Goal: Information Seeking & Learning: Learn about a topic

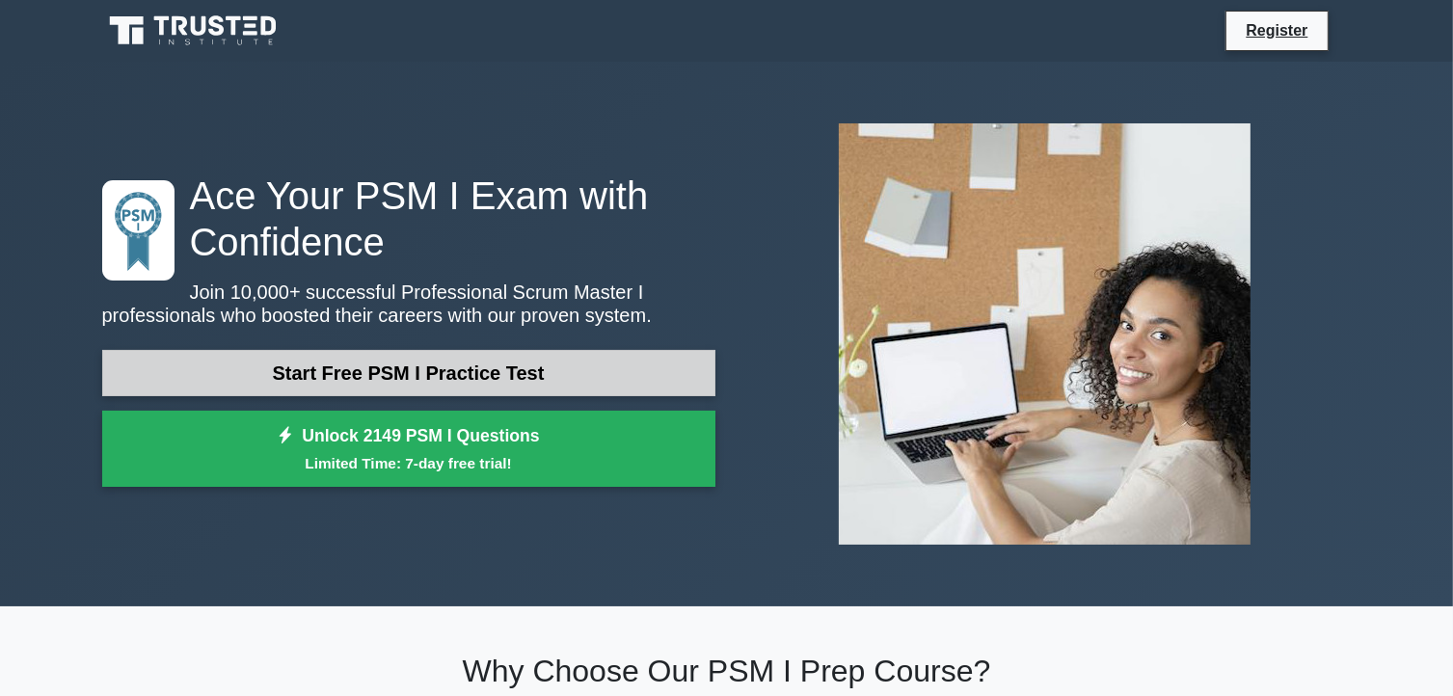
click at [307, 369] on link "Start Free PSM I Practice Test" at bounding box center [408, 373] width 613 height 46
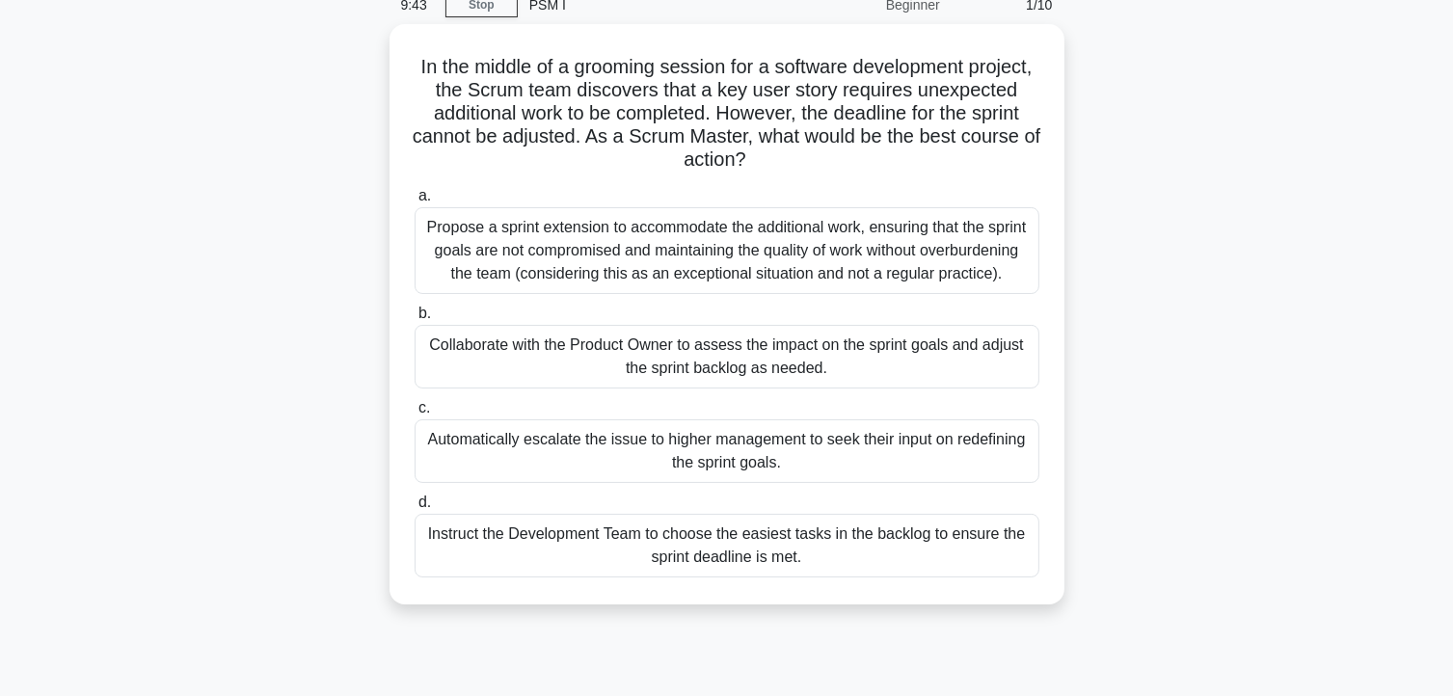
scroll to position [92, 0]
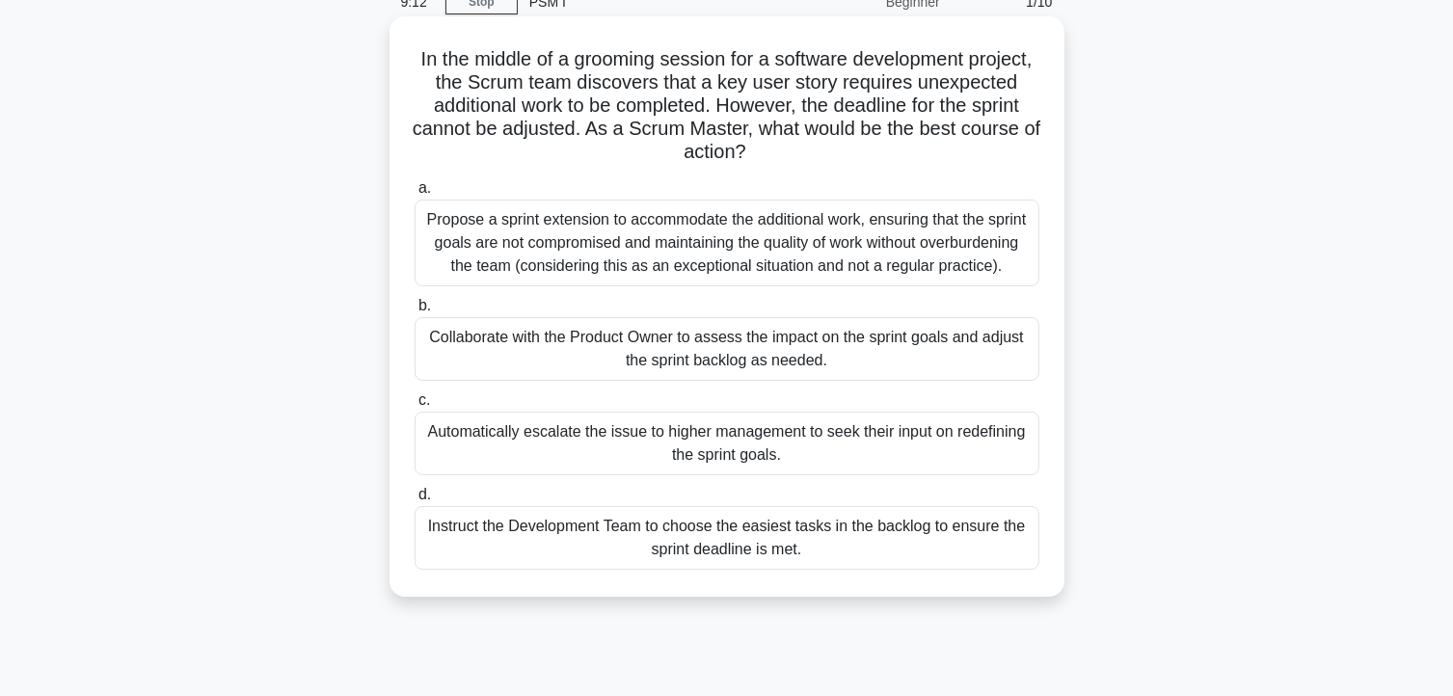
click at [550, 355] on div "Collaborate with the Product Owner to assess the impact on the sprint goals and…" at bounding box center [727, 349] width 625 height 64
click at [415, 312] on input "b. Collaborate with the Product Owner to assess the impact on the sprint goals …" at bounding box center [415, 306] width 0 height 13
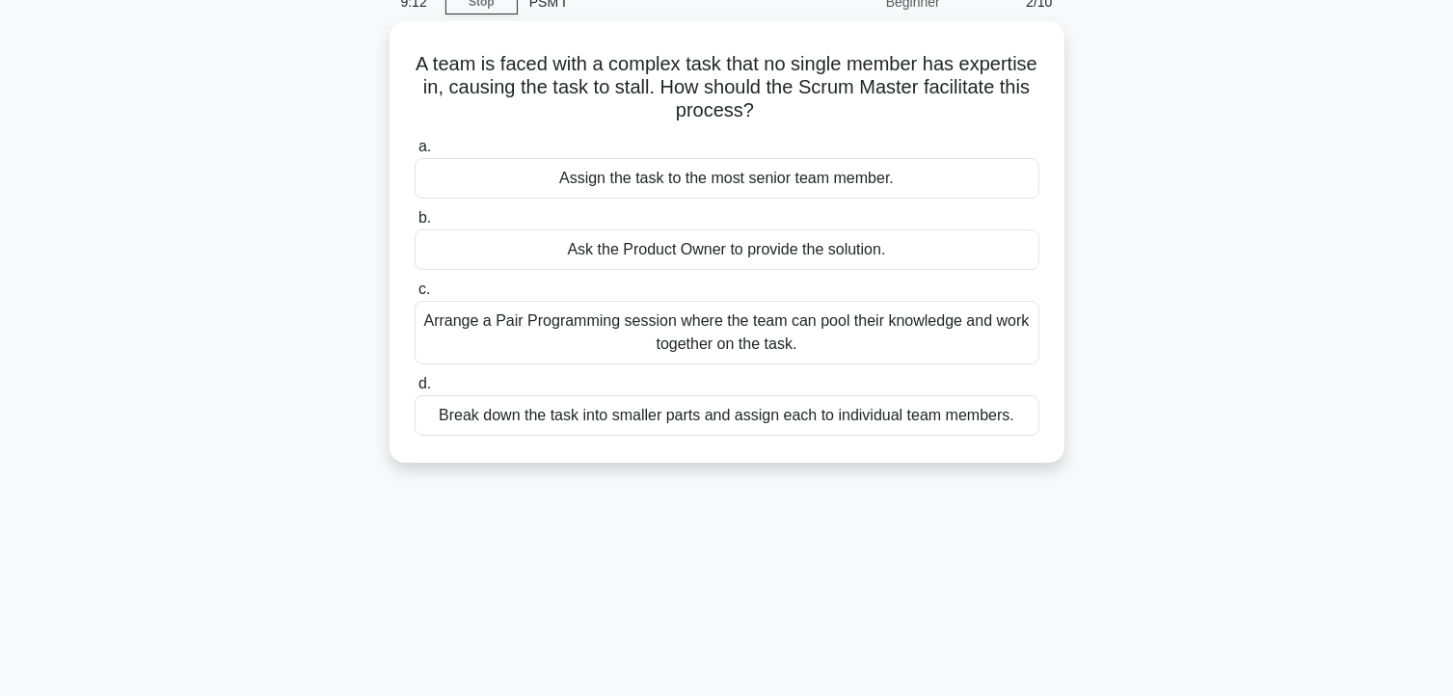
scroll to position [0, 0]
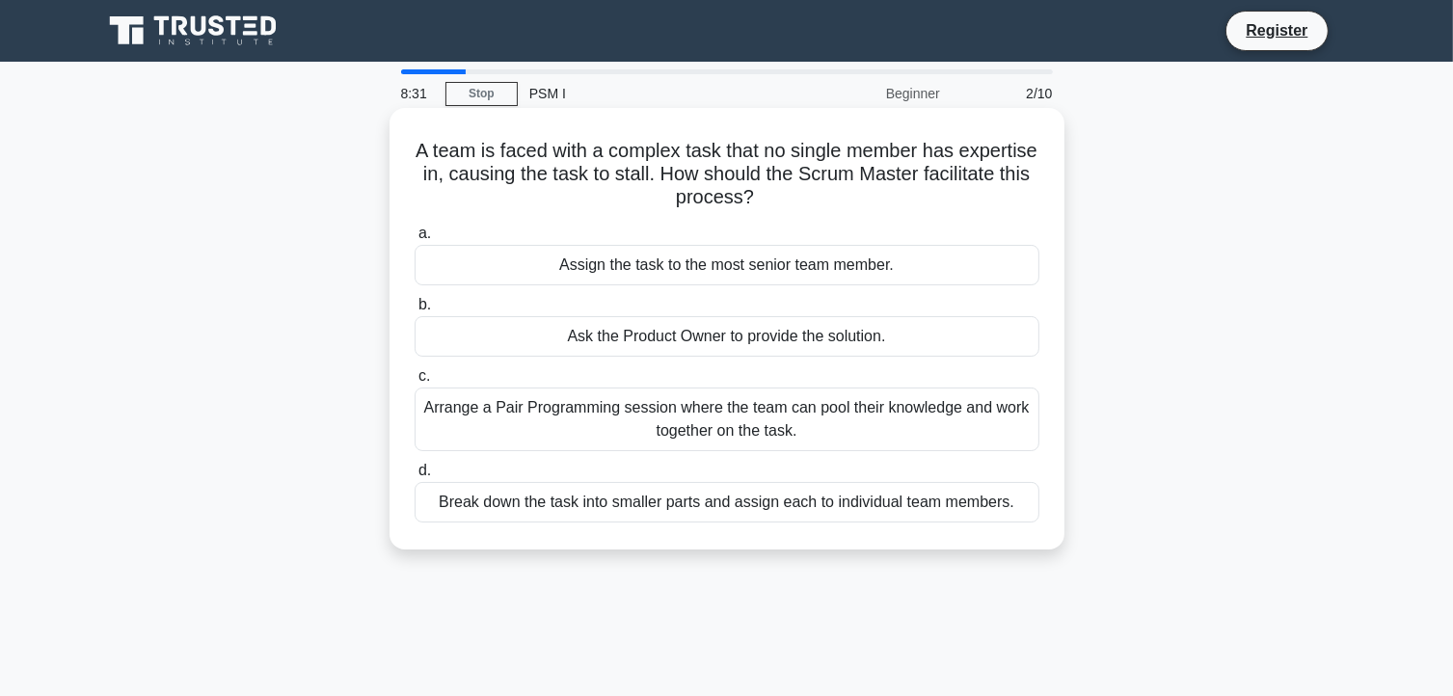
click at [771, 517] on div "Break down the task into smaller parts and assign each to individual team membe…" at bounding box center [727, 502] width 625 height 41
click at [415, 477] on input "d. Break down the task into smaller parts and assign each to individual team me…" at bounding box center [415, 471] width 0 height 13
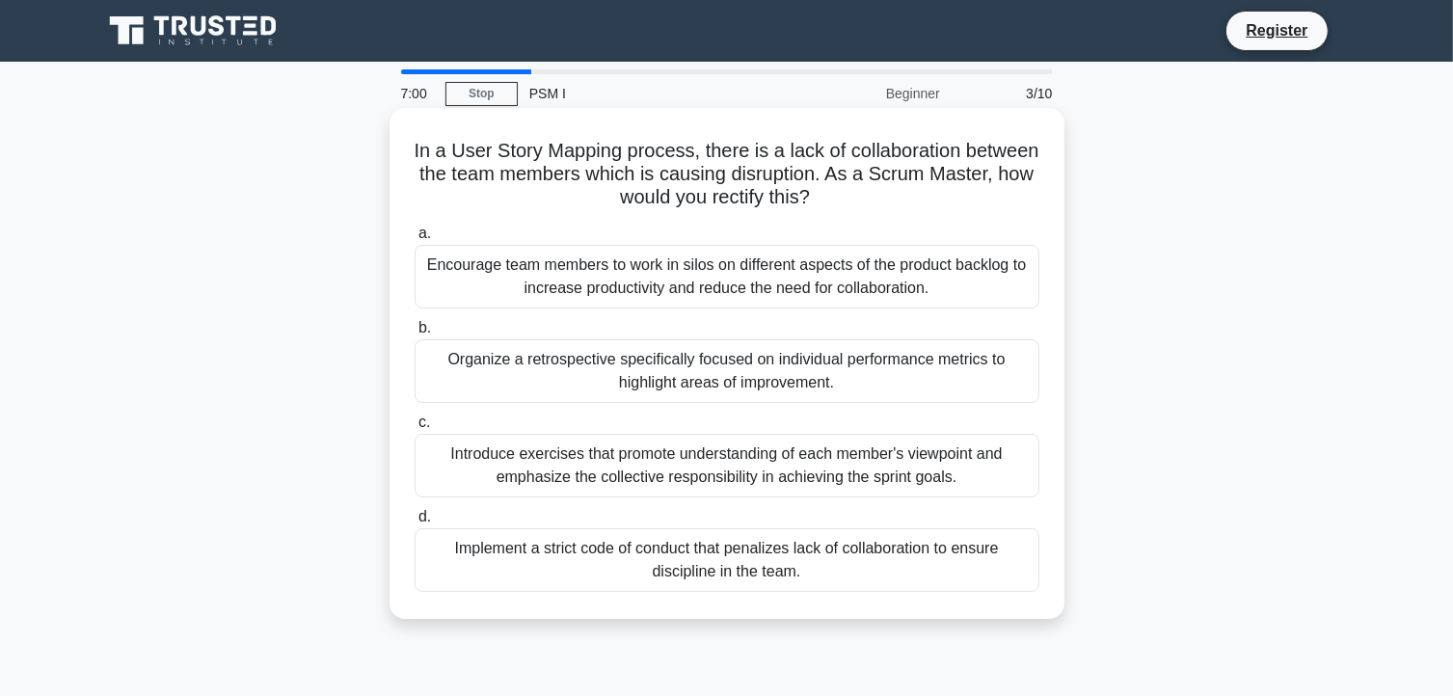
click at [596, 472] on div "Introduce exercises that promote understanding of each member's viewpoint and e…" at bounding box center [727, 466] width 625 height 64
click at [415, 429] on input "c. Introduce exercises that promote understanding of each member's viewpoint an…" at bounding box center [415, 423] width 0 height 13
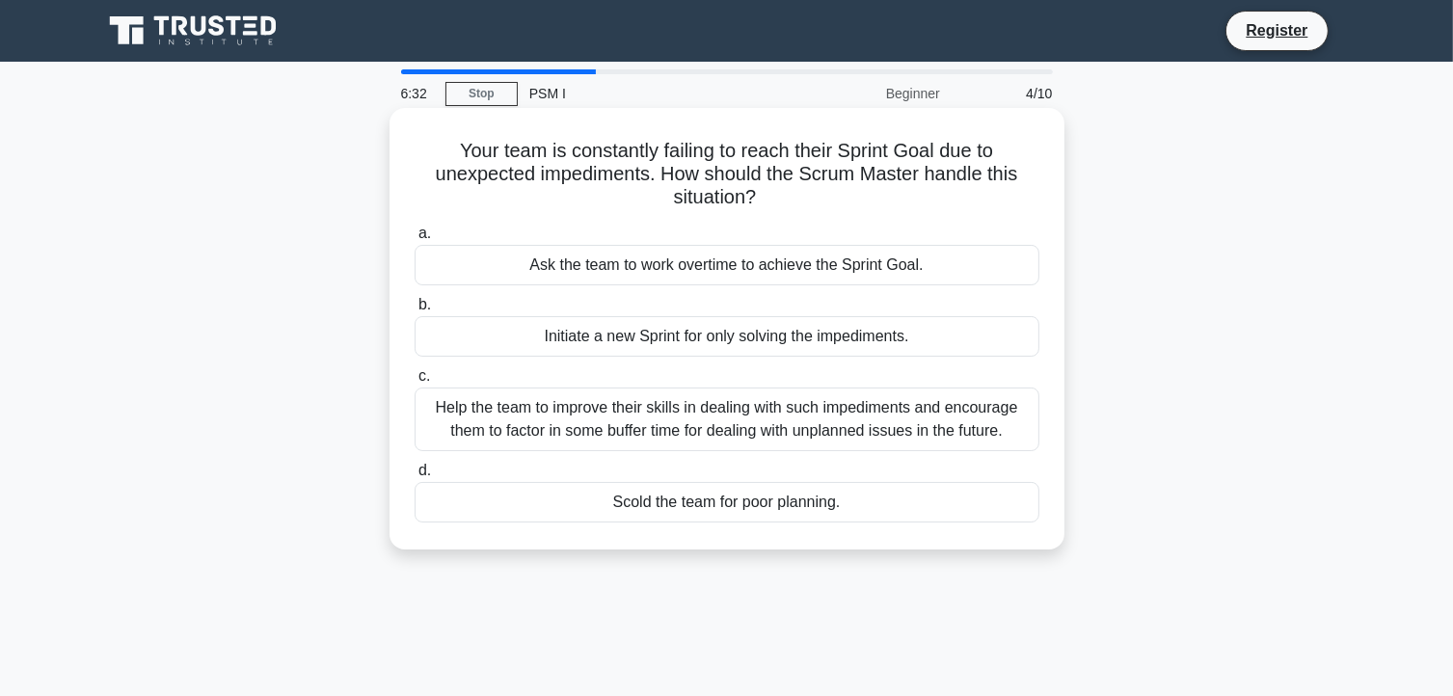
click at [591, 436] on div "Help the team to improve their skills in dealing with such impediments and enco…" at bounding box center [727, 420] width 625 height 64
click at [415, 383] on input "c. Help the team to improve their skills in dealing with such impediments and e…" at bounding box center [415, 376] width 0 height 13
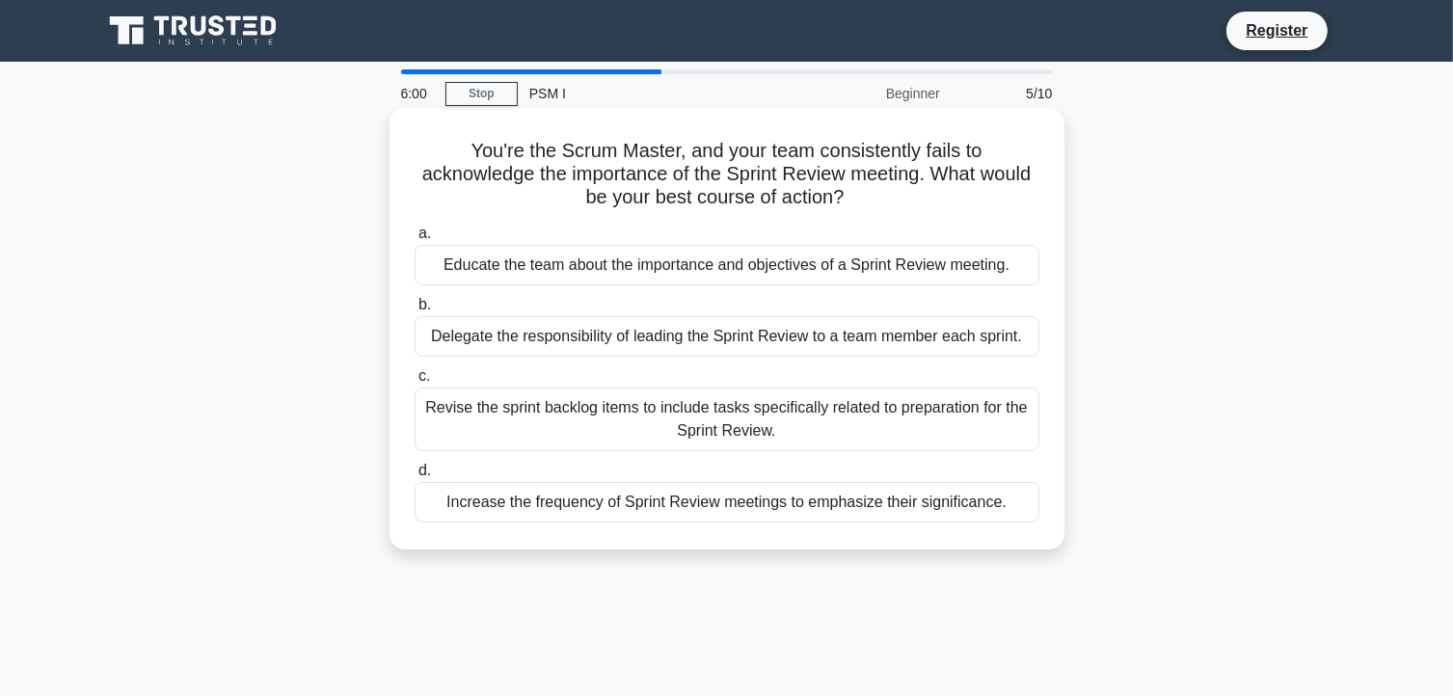
click at [683, 283] on div "Educate the team about the importance and objectives of a Sprint Review meeting." at bounding box center [727, 265] width 625 height 41
click at [415, 240] on input "a. Educate the team about the importance and objectives of a Sprint Review meet…" at bounding box center [415, 234] width 0 height 13
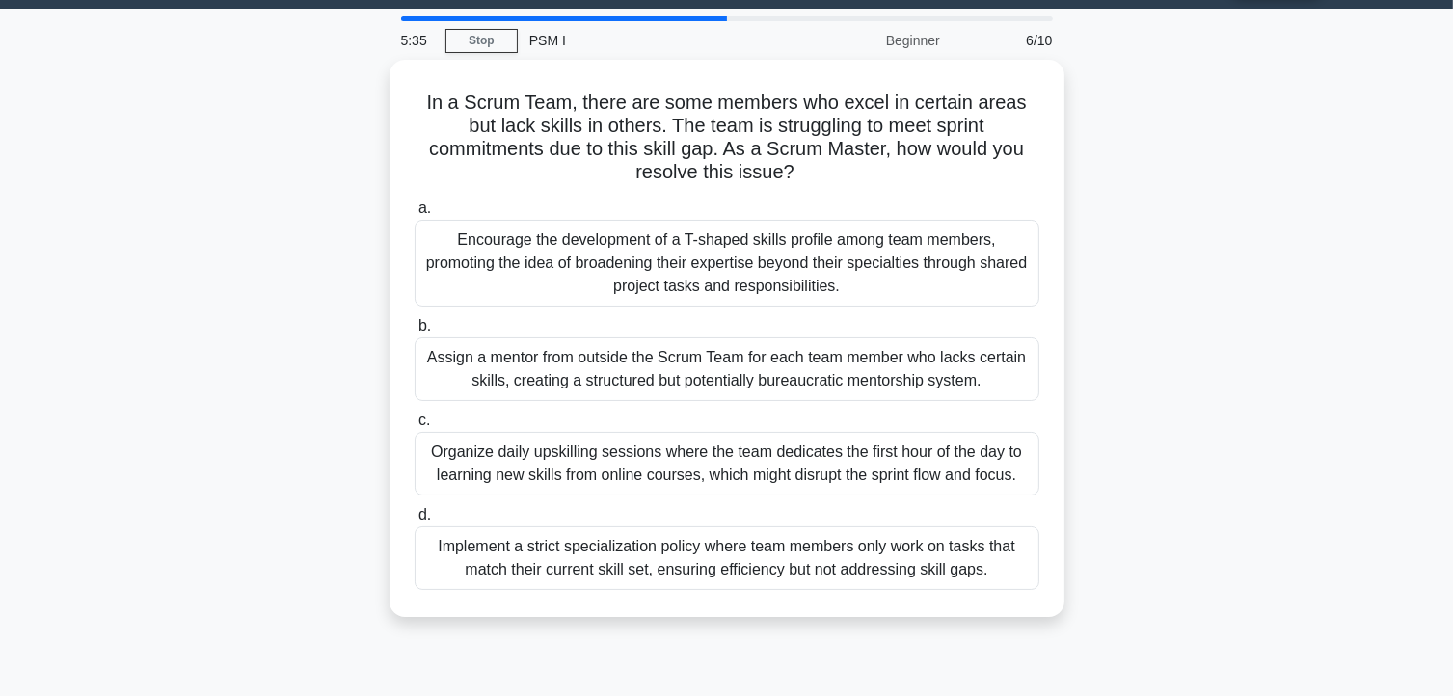
scroll to position [79, 0]
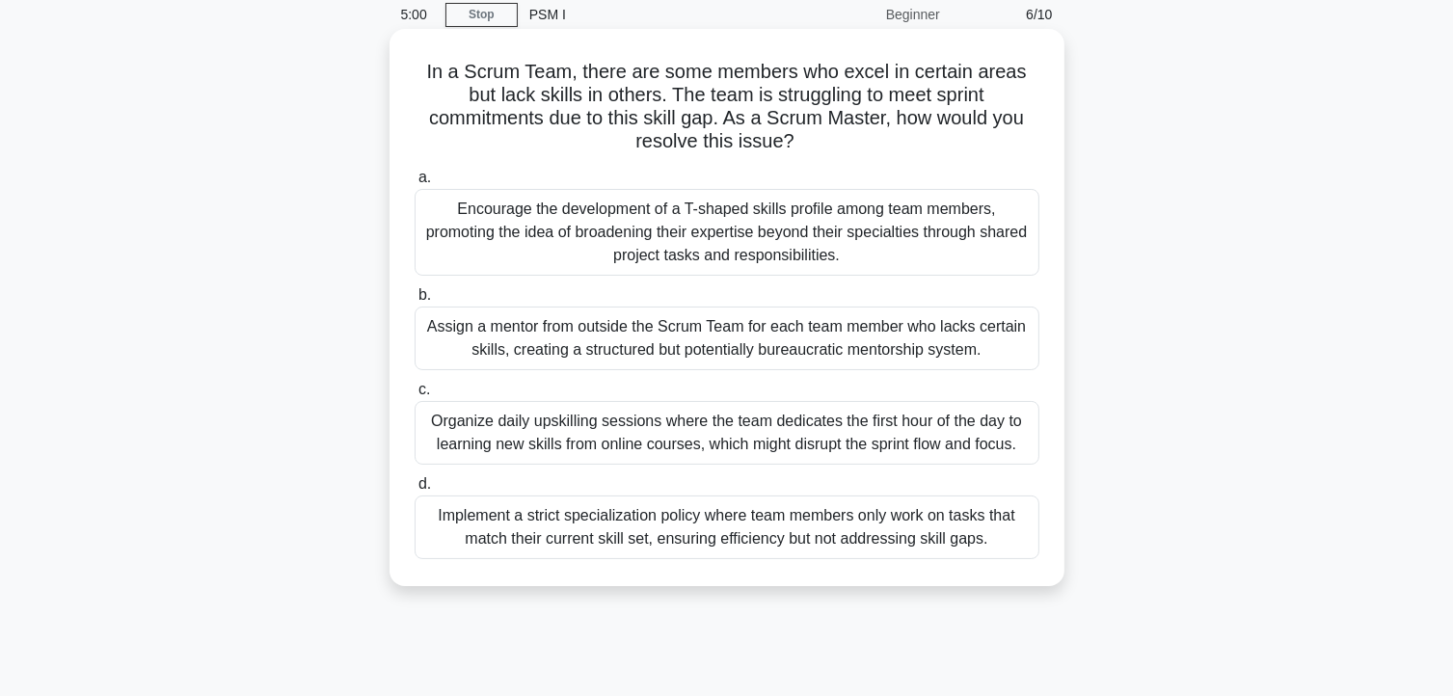
click at [601, 259] on div "Encourage the development of a T-shaped skills profile among team members, prom…" at bounding box center [727, 232] width 625 height 87
click at [415, 184] on input "a. Encourage the development of a T-shaped skills profile among team members, p…" at bounding box center [415, 178] width 0 height 13
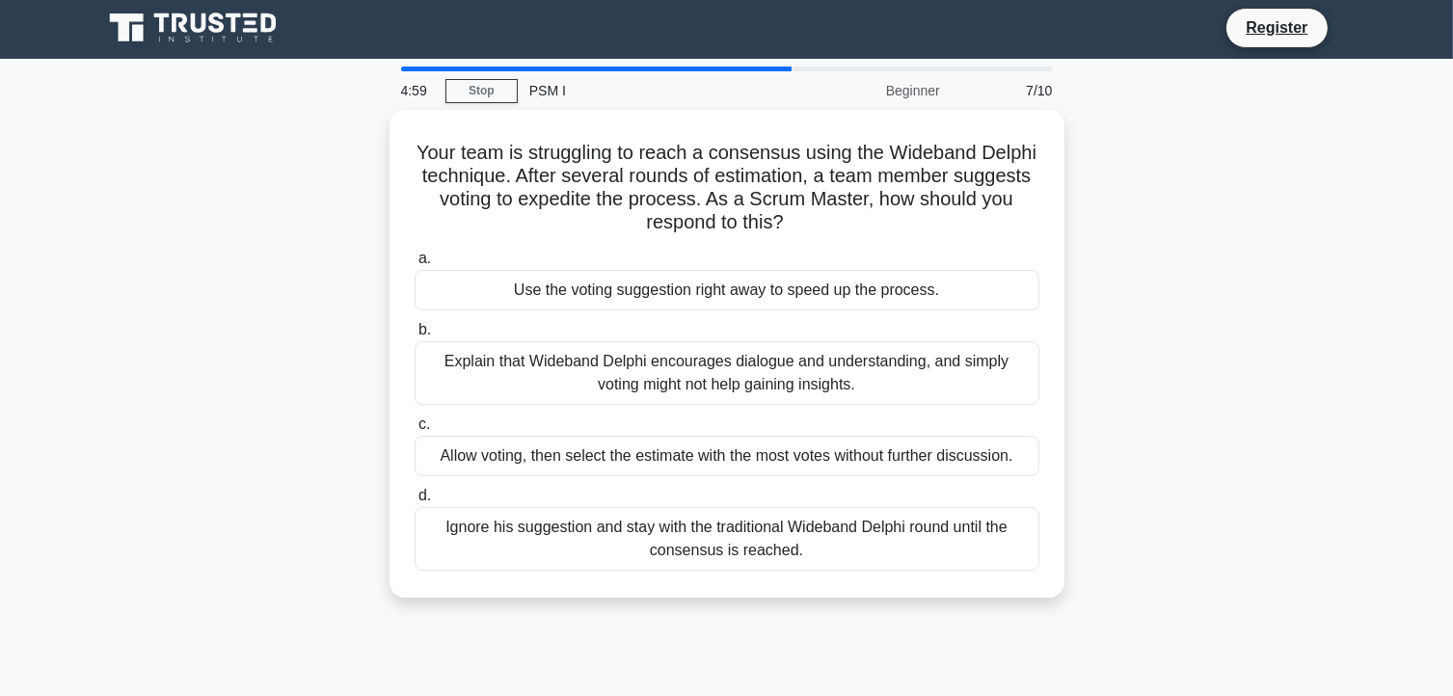
scroll to position [0, 0]
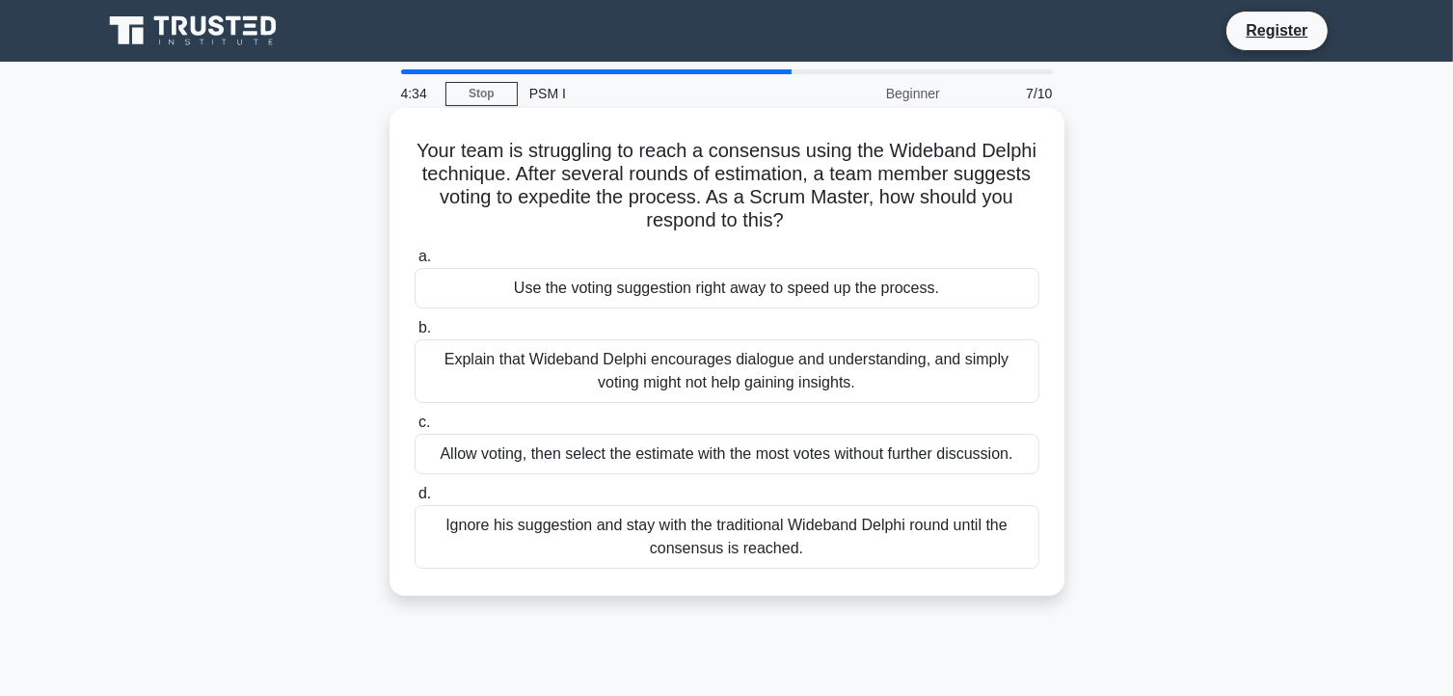
click at [849, 392] on div "Explain that Wideband Delphi encourages dialogue and understanding, and simply …" at bounding box center [727, 371] width 625 height 64
click at [415, 335] on input "b. Explain that Wideband Delphi encourages dialogue and understanding, and simp…" at bounding box center [415, 328] width 0 height 13
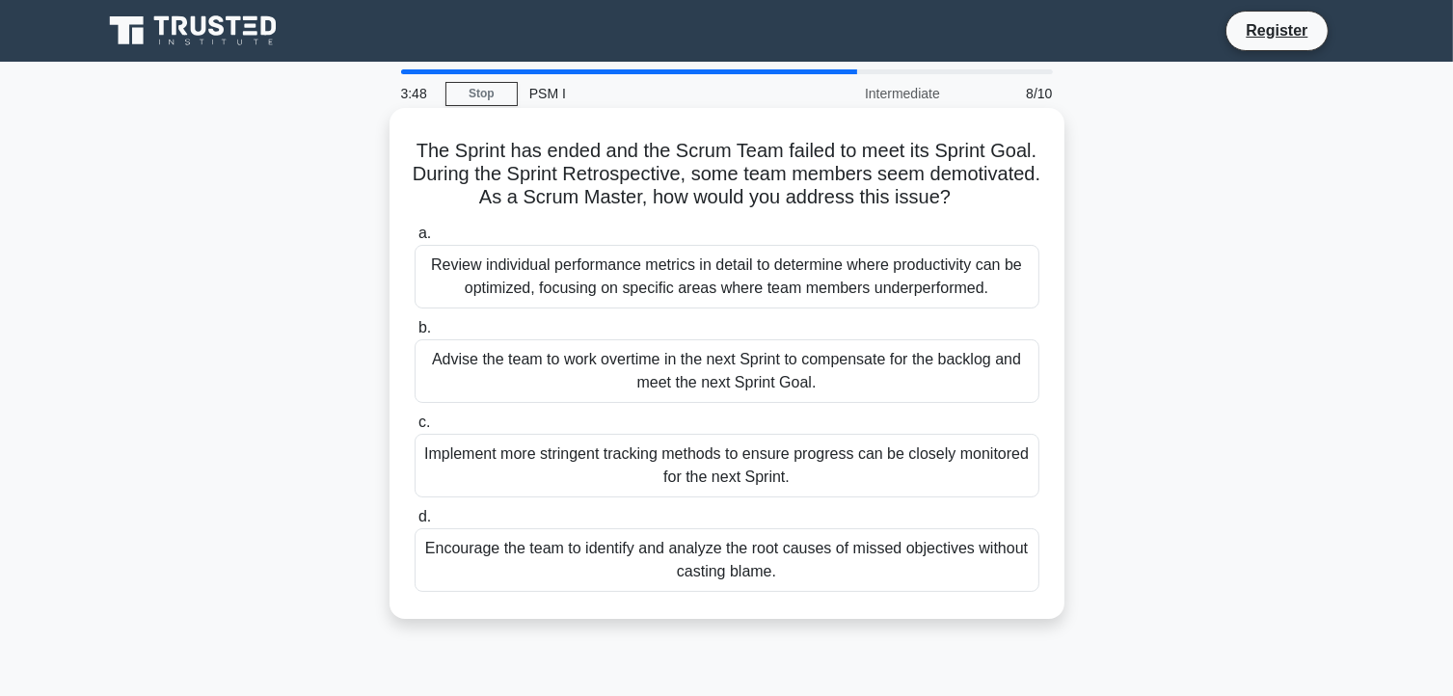
click at [859, 595] on div "a. Review individual performance metrics in detail to determine where productiv…" at bounding box center [727, 407] width 648 height 378
click at [829, 566] on div "Encourage the team to identify and analyze the root causes of missed objectives…" at bounding box center [727, 560] width 625 height 64
click at [415, 524] on input "d. Encourage the team to identify and analyze the root causes of missed objecti…" at bounding box center [415, 517] width 0 height 13
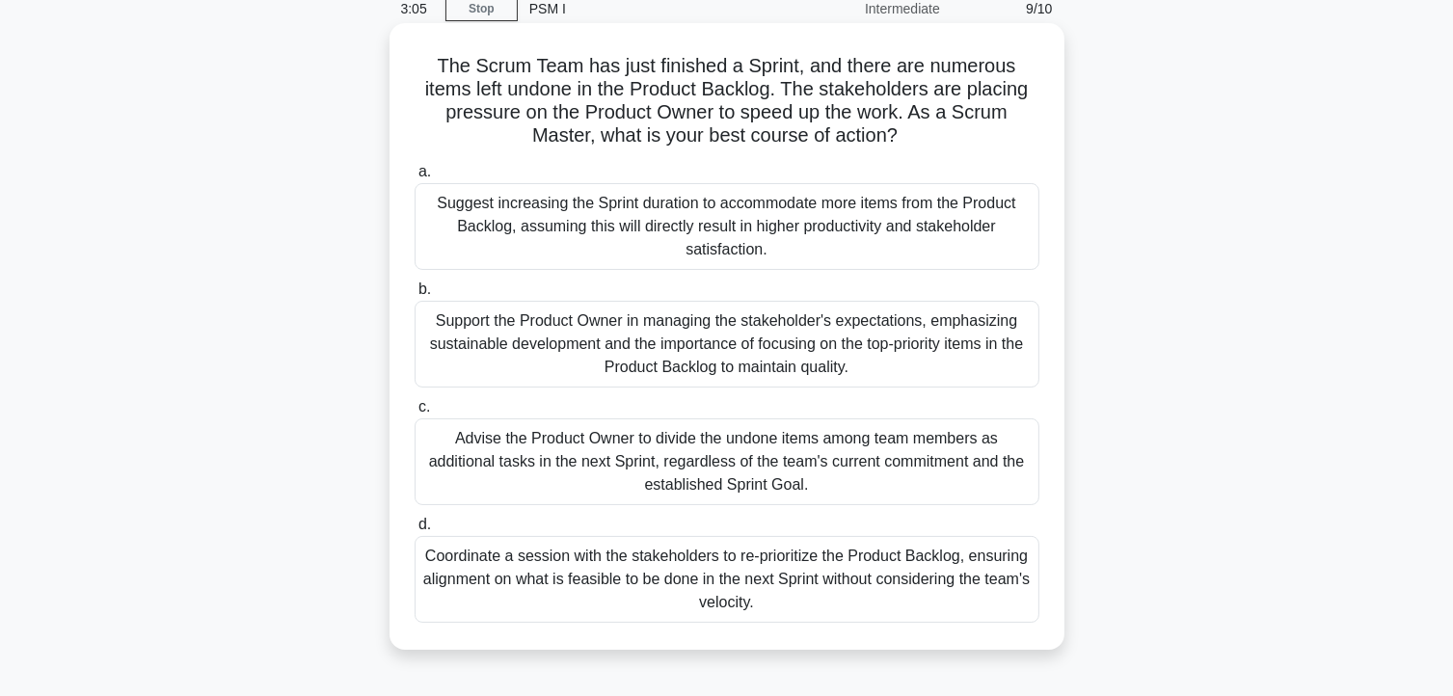
scroll to position [83, 0]
click at [802, 341] on div "Support the Product Owner in managing the stakeholder's expectations, emphasizi…" at bounding box center [727, 346] width 625 height 87
click at [415, 298] on input "b. Support the Product Owner in managing the stakeholder's expectations, emphas…" at bounding box center [415, 291] width 0 height 13
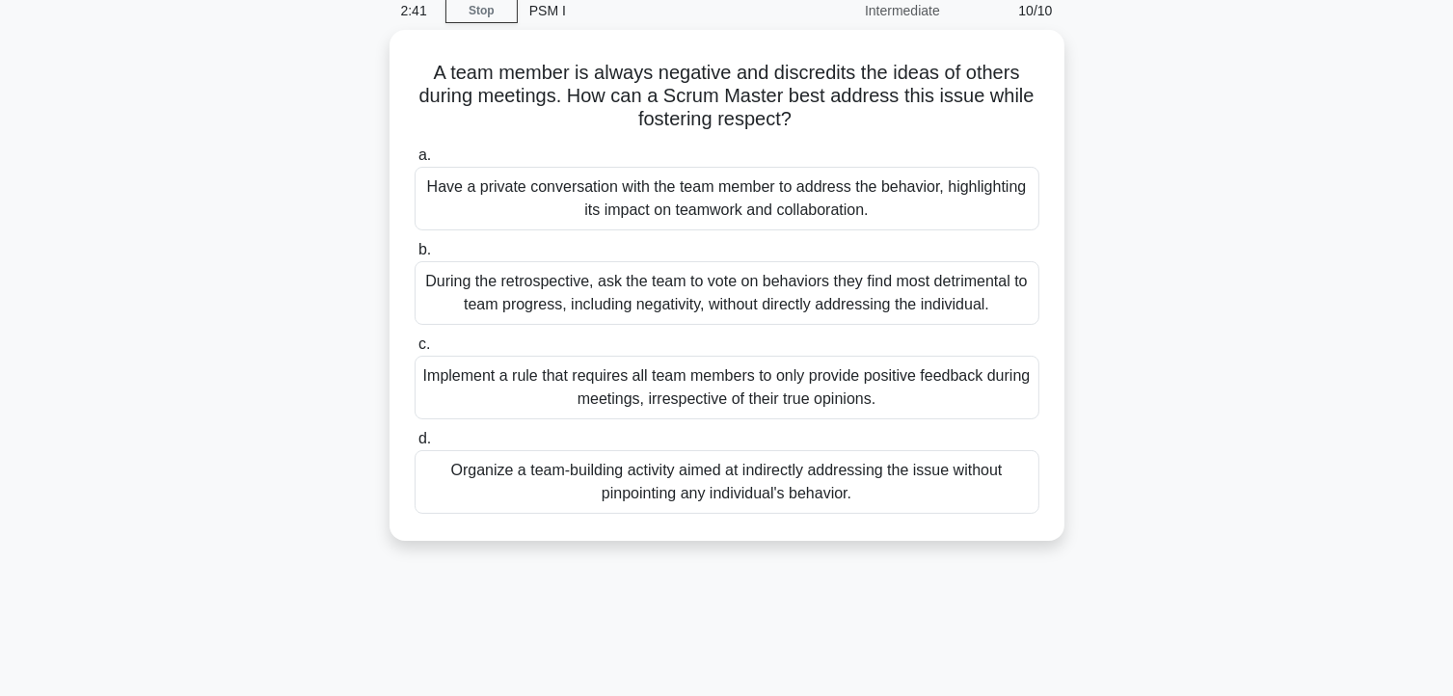
scroll to position [0, 0]
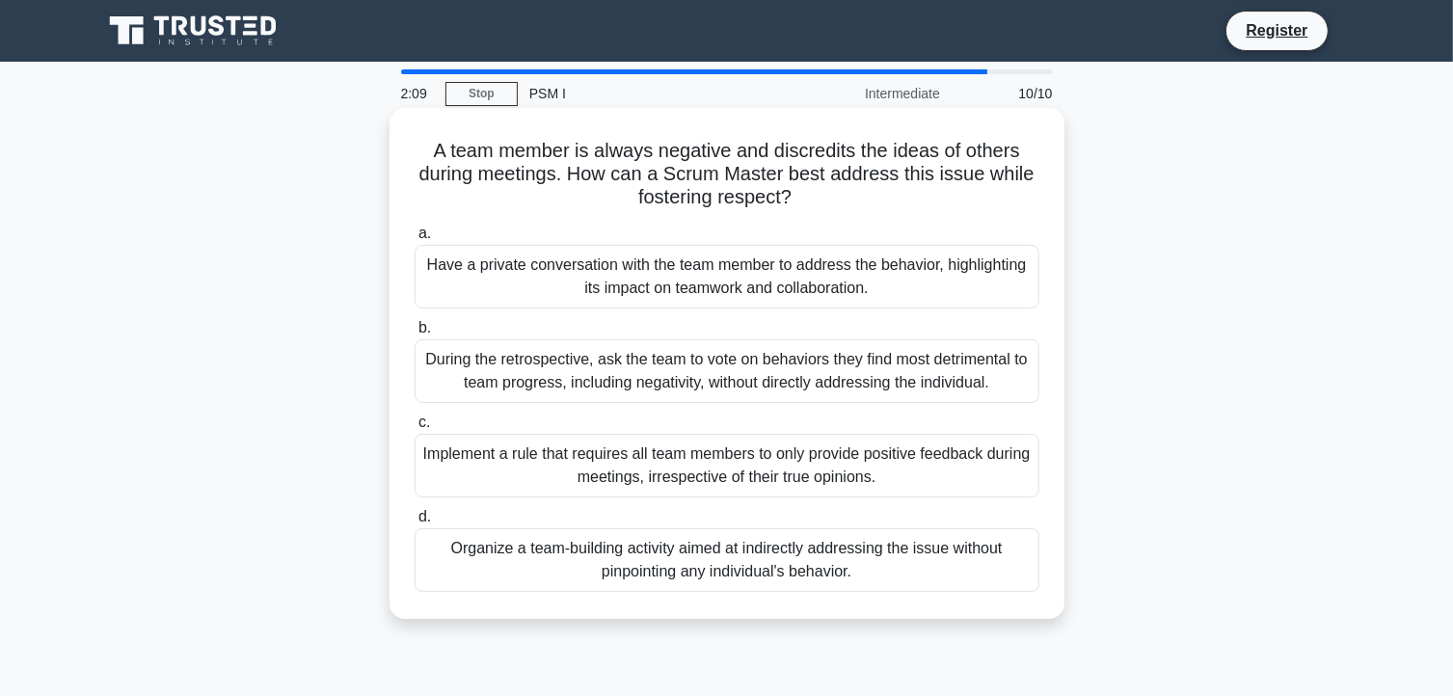
click at [810, 277] on div "Have a private conversation with the team member to address the behavior, highl…" at bounding box center [727, 277] width 625 height 64
click at [415, 240] on input "a. Have a private conversation with the team member to address the behavior, hi…" at bounding box center [415, 234] width 0 height 13
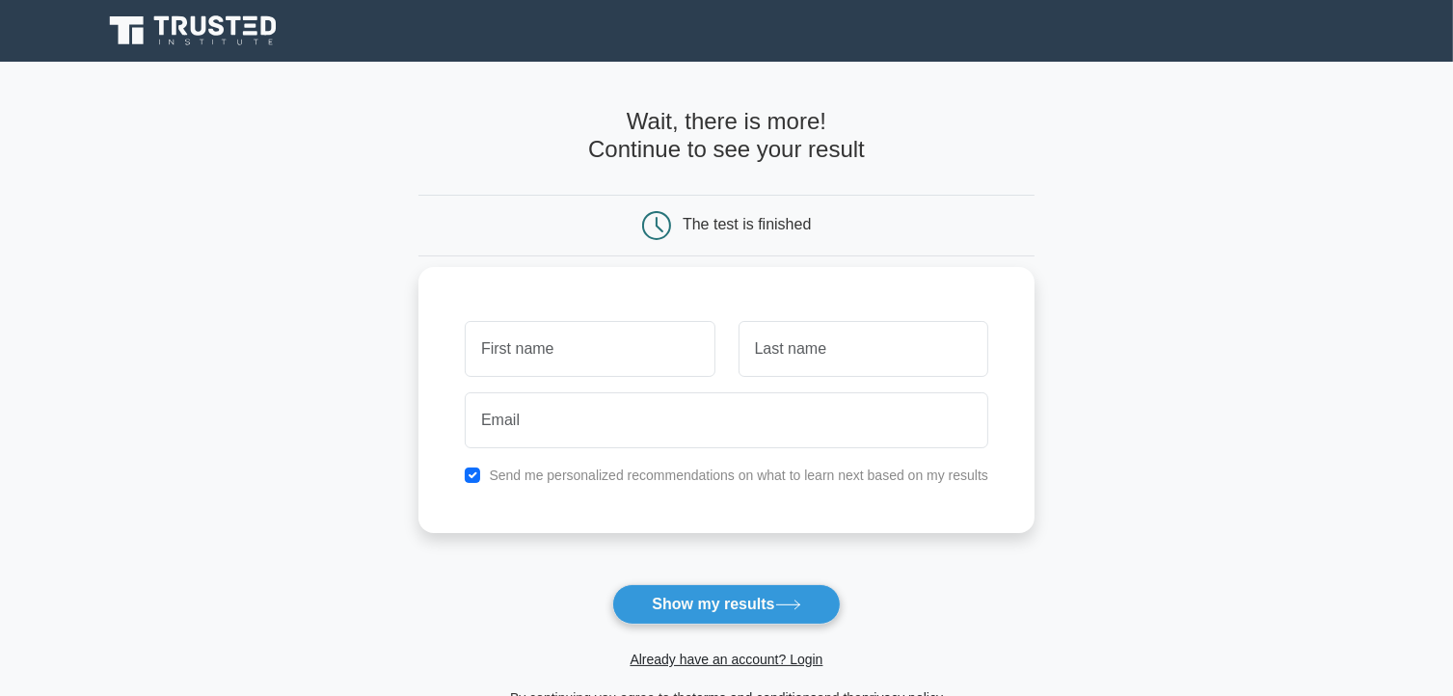
type input "Ulviyya"
click at [806, 372] on input "text" at bounding box center [864, 349] width 250 height 56
type input "Monsumova"
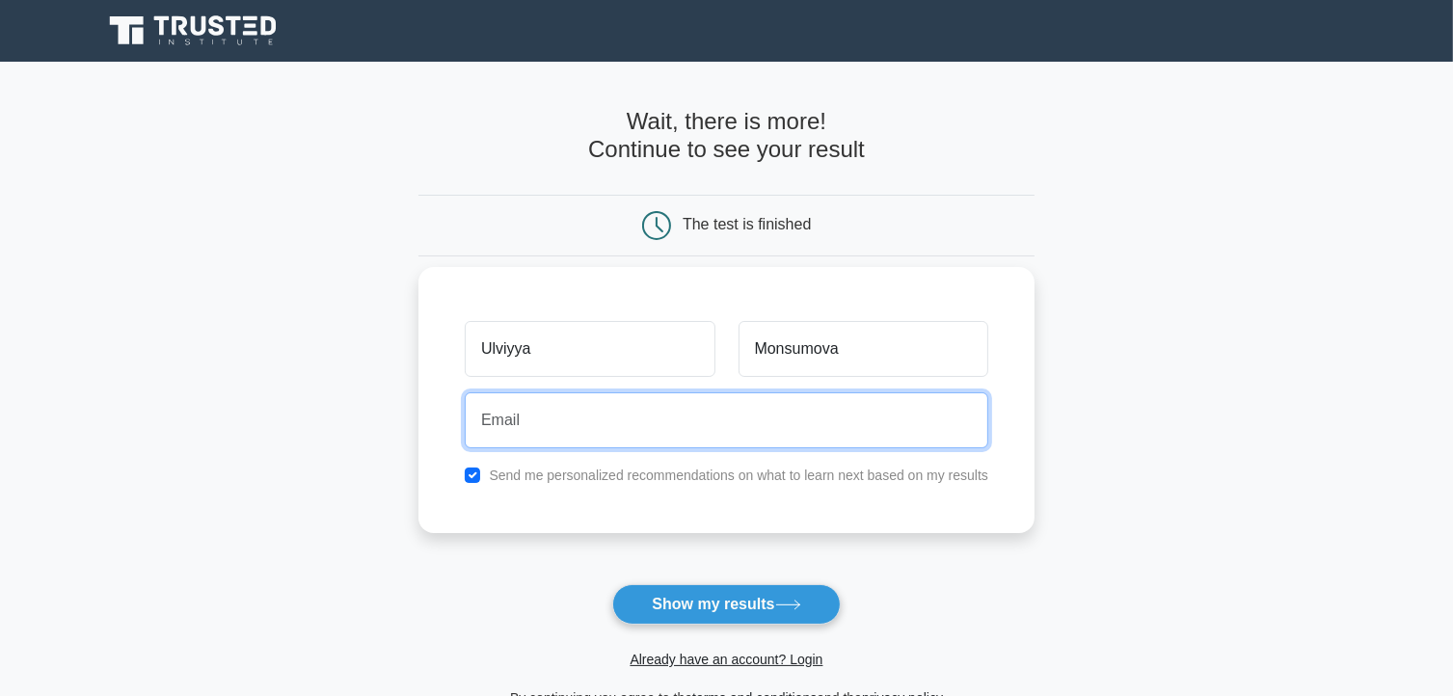
click at [667, 422] on input "email" at bounding box center [727, 420] width 524 height 56
type input "umonsumova4656@ada.edu.az"
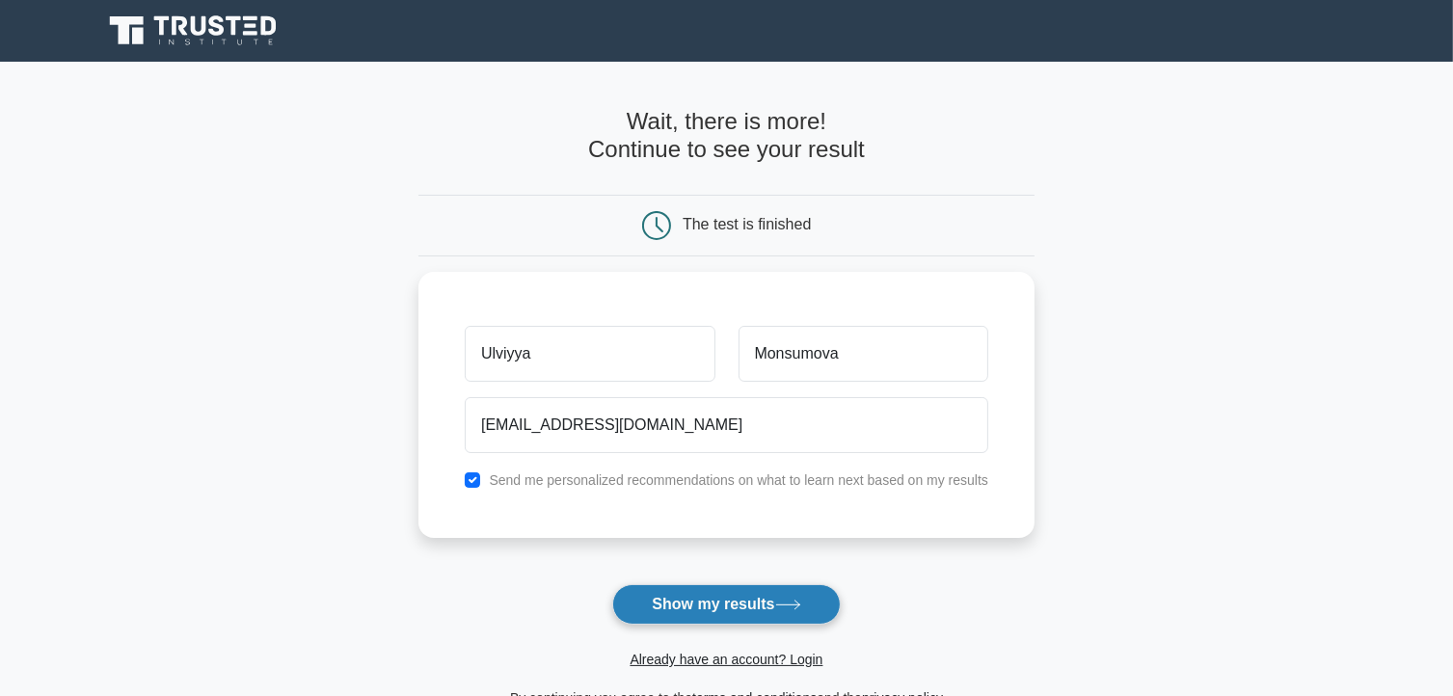
click at [706, 610] on button "Show my results" at bounding box center [726, 604] width 228 height 41
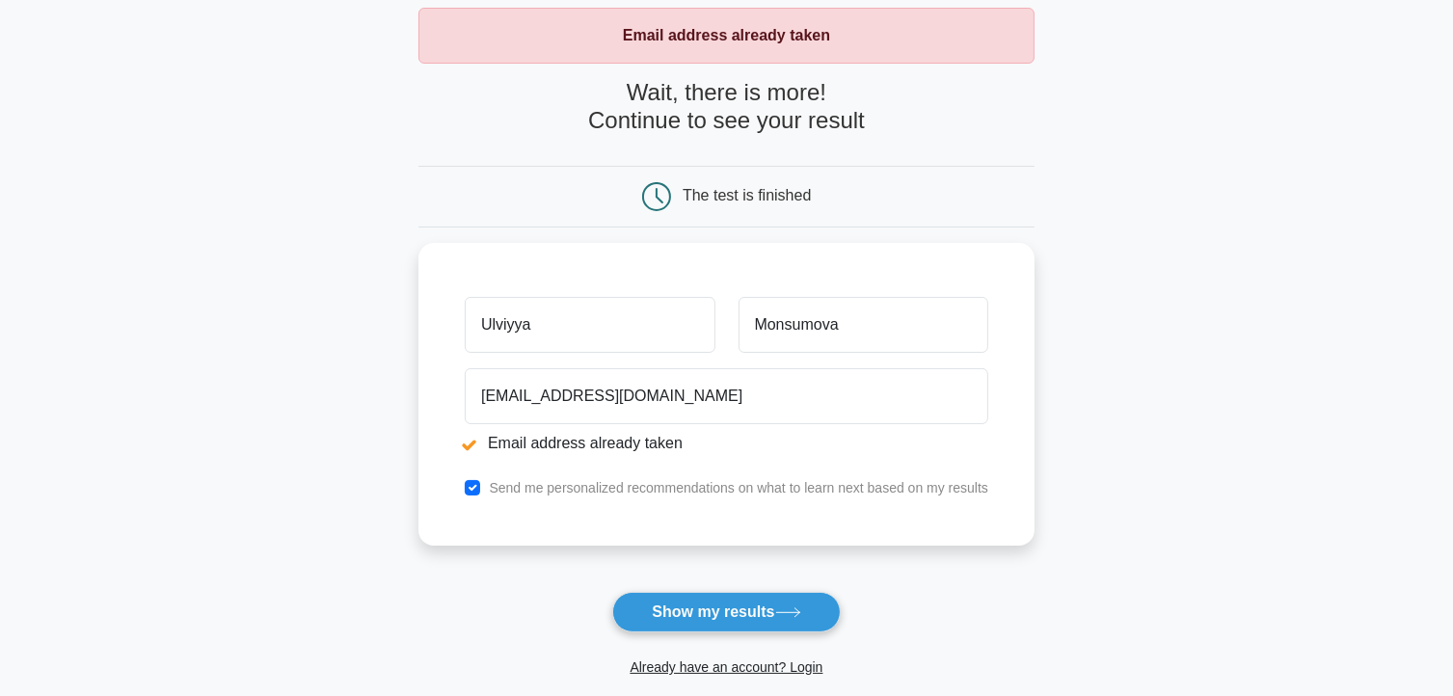
scroll to position [116, 0]
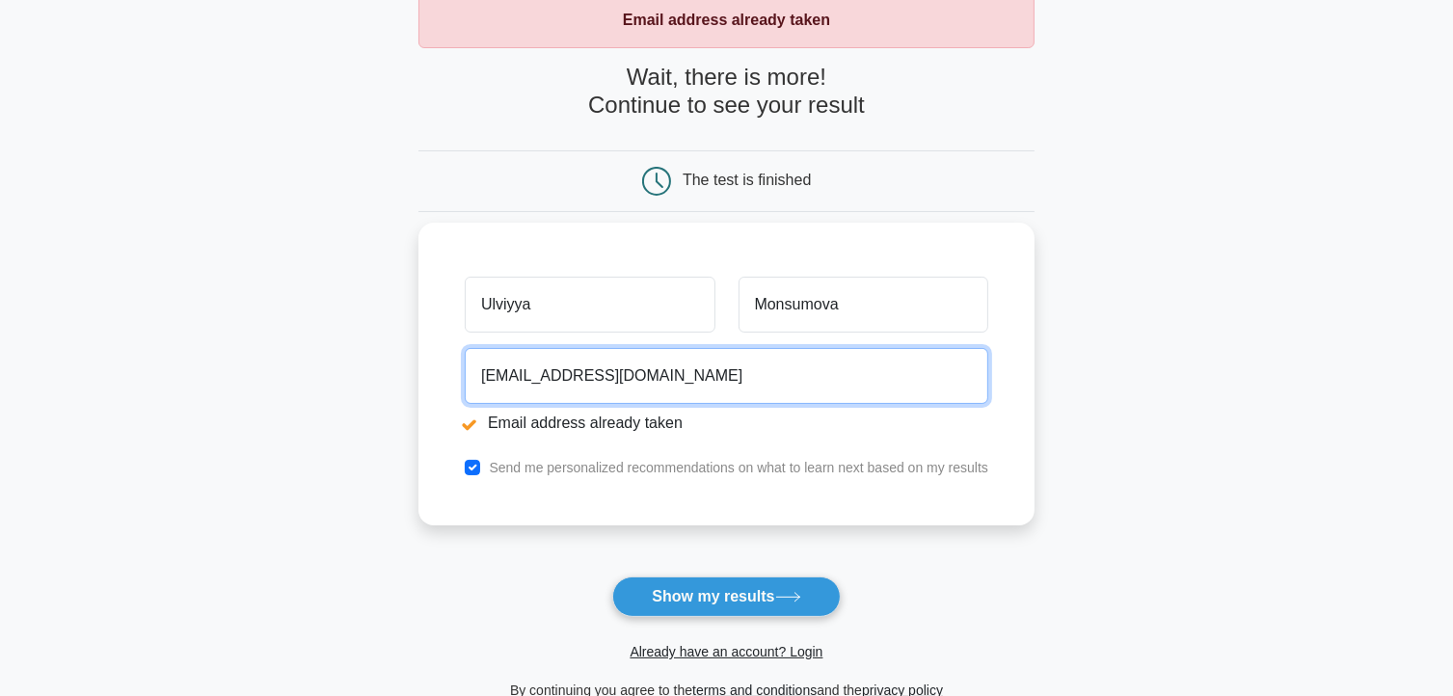
click at [787, 391] on input "umonsumova4656@ada.edu.az" at bounding box center [727, 376] width 524 height 56
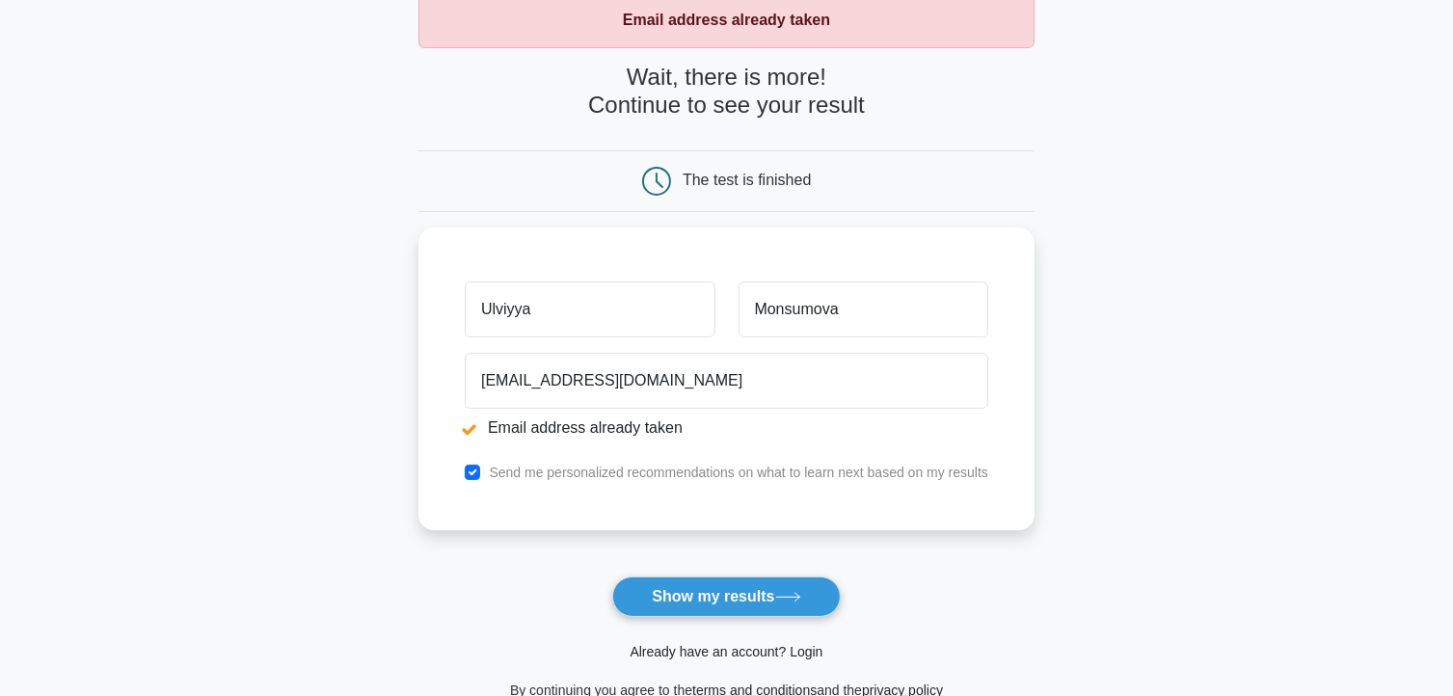
click at [708, 649] on link "Already have an account? Login" at bounding box center [726, 651] width 193 height 15
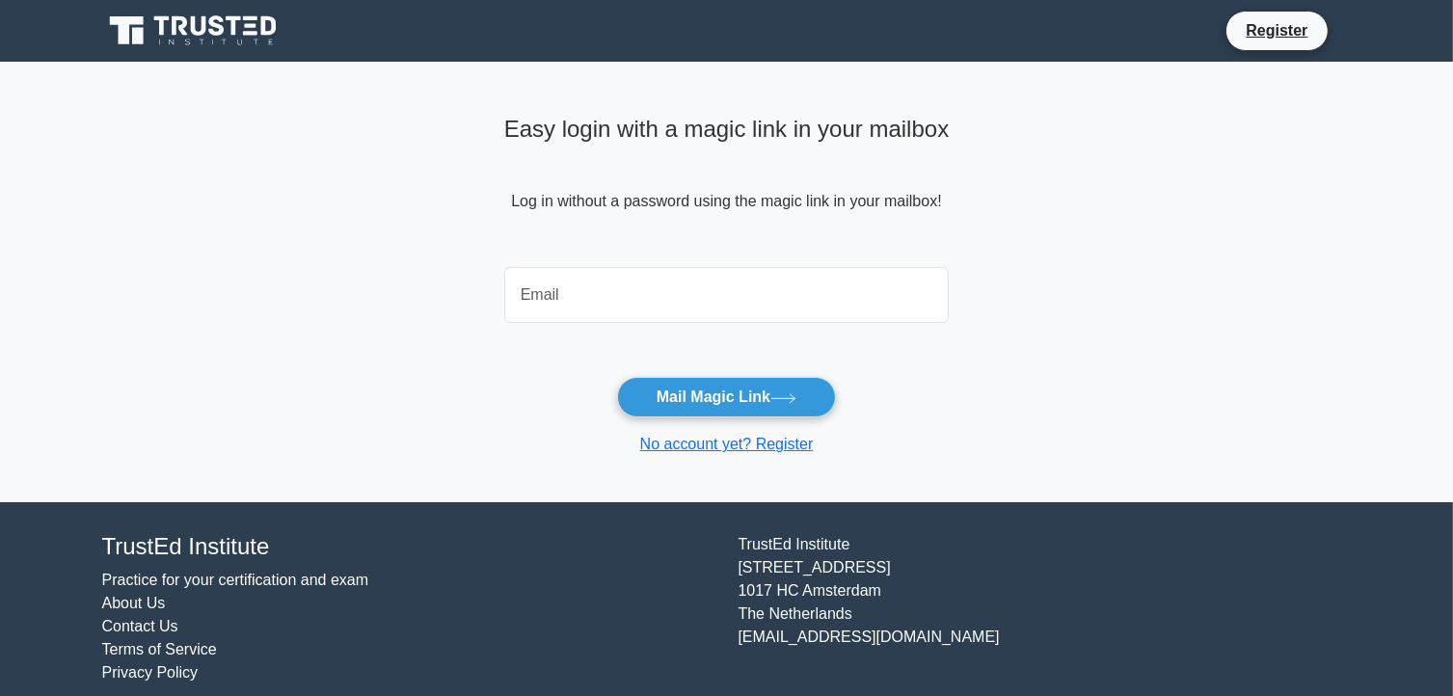
click at [641, 310] on input "email" at bounding box center [727, 295] width 446 height 56
type input "umonsumova4656@ada.edu.az"
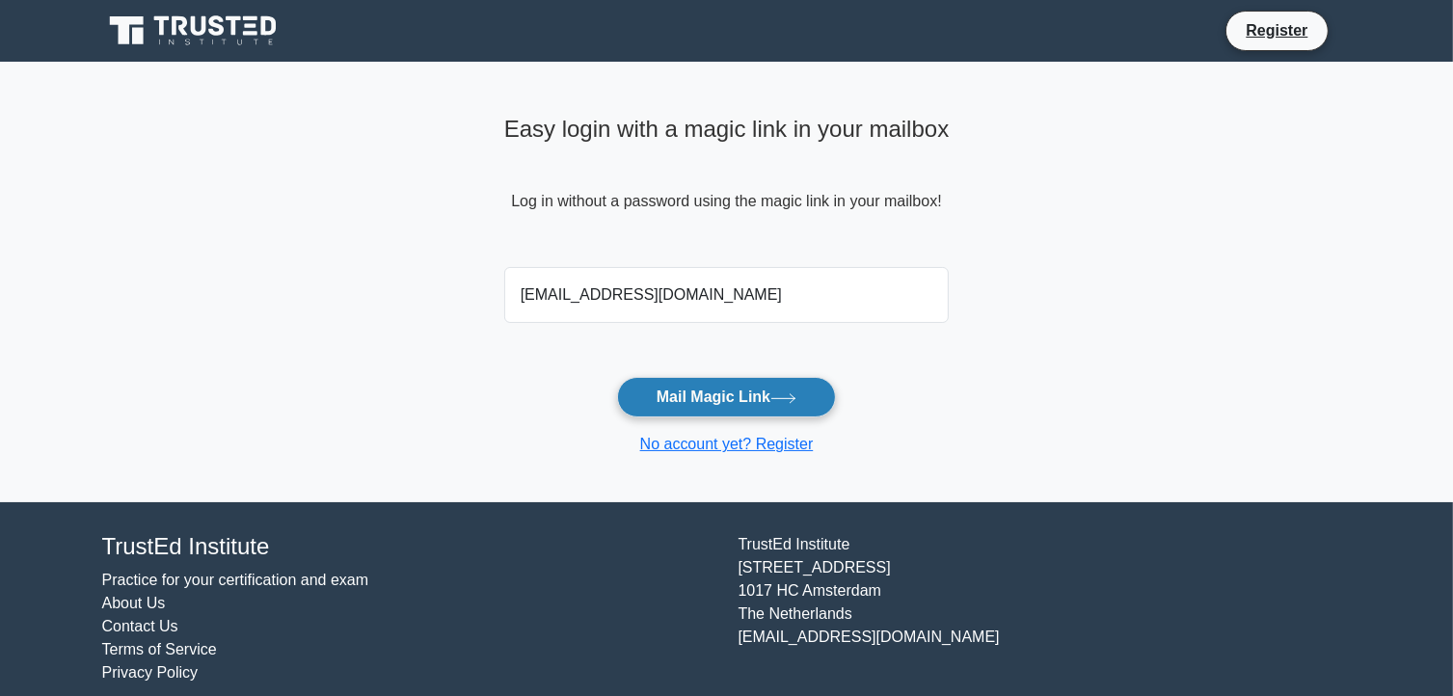
click at [705, 405] on button "Mail Magic Link" at bounding box center [726, 397] width 219 height 41
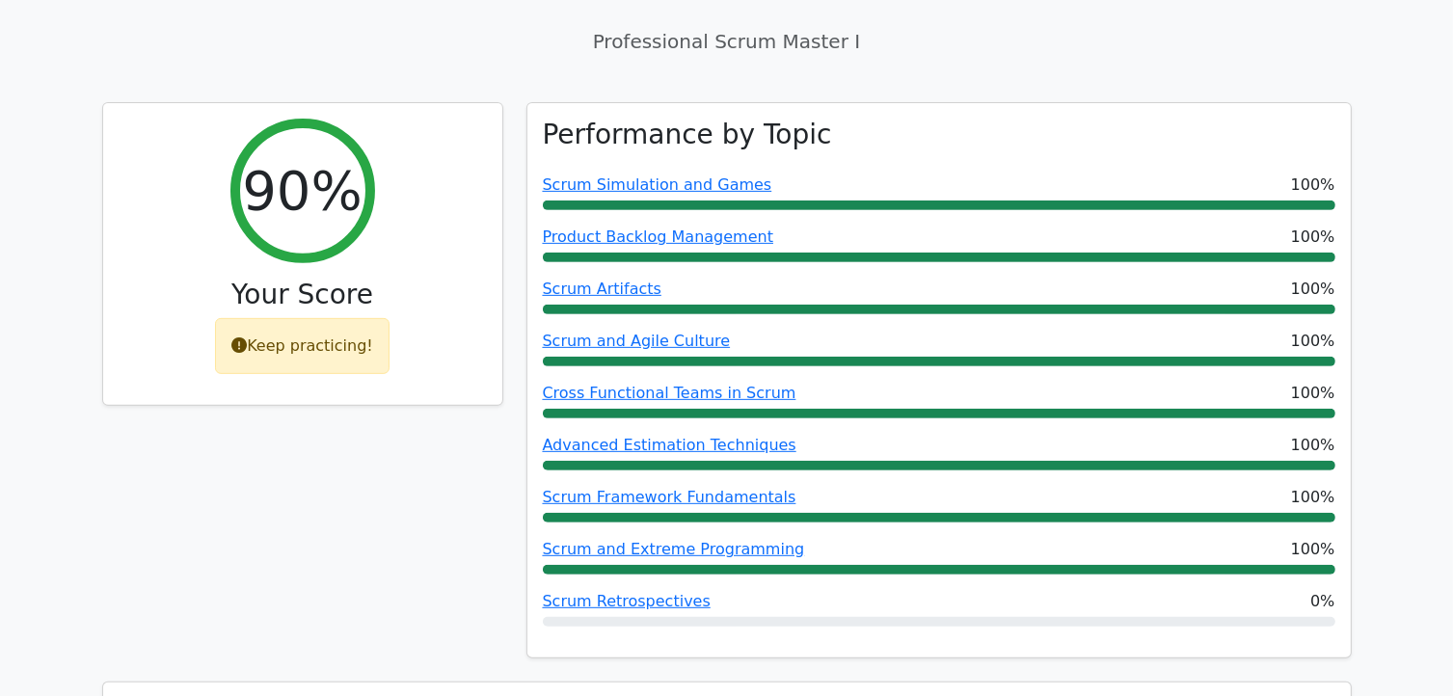
scroll to position [743, 0]
